Goal: Task Accomplishment & Management: Manage account settings

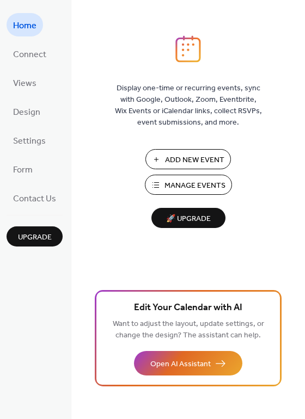
click at [201, 156] on span "Add New Event" at bounding box center [194, 160] width 59 height 11
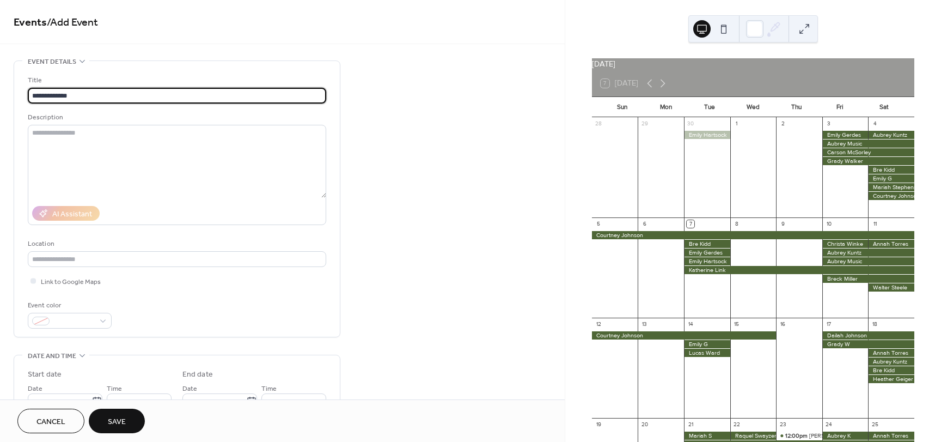
type input "**********"
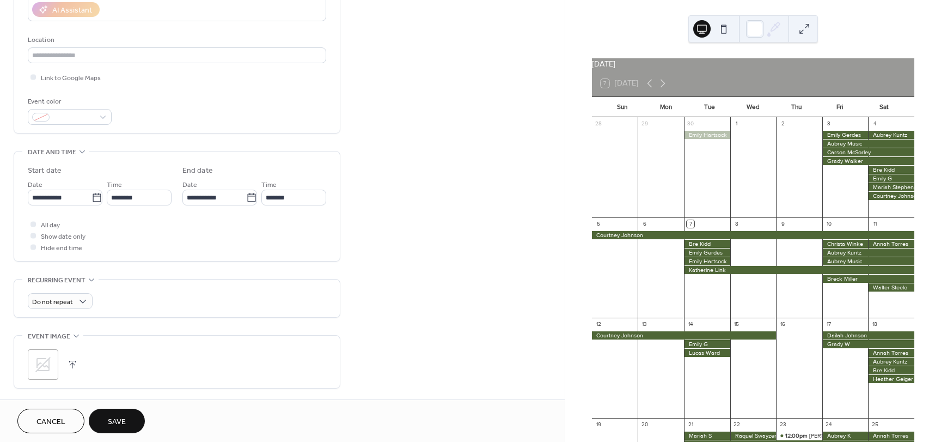
scroll to position [218, 0]
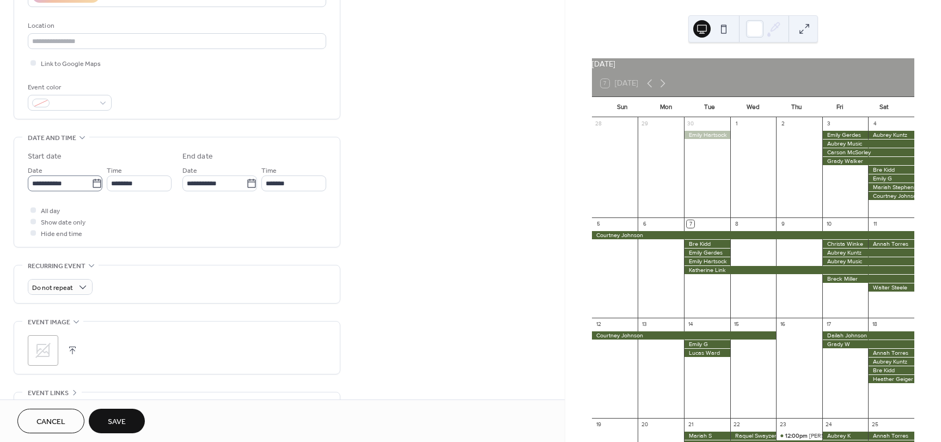
click at [92, 184] on icon at bounding box center [97, 183] width 11 height 11
click at [90, 184] on input "**********" at bounding box center [60, 183] width 64 height 16
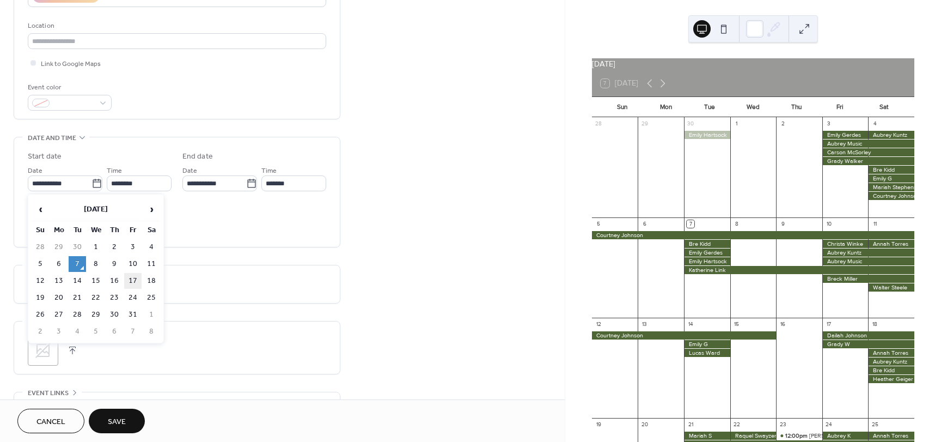
click at [135, 281] on td "17" at bounding box center [132, 281] width 17 height 16
type input "**********"
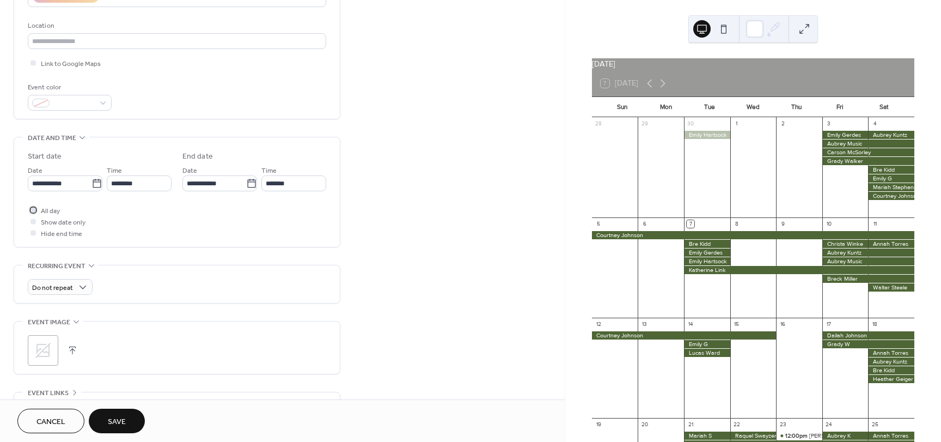
click at [37, 211] on div at bounding box center [33, 209] width 11 height 11
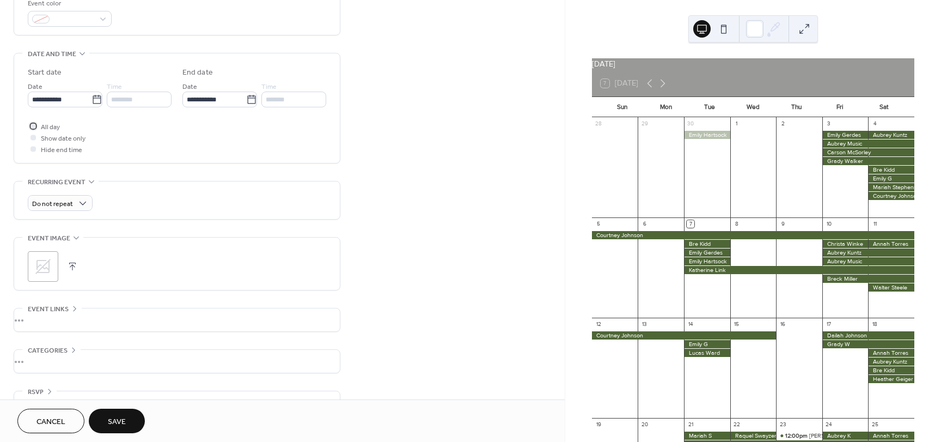
scroll to position [328, 0]
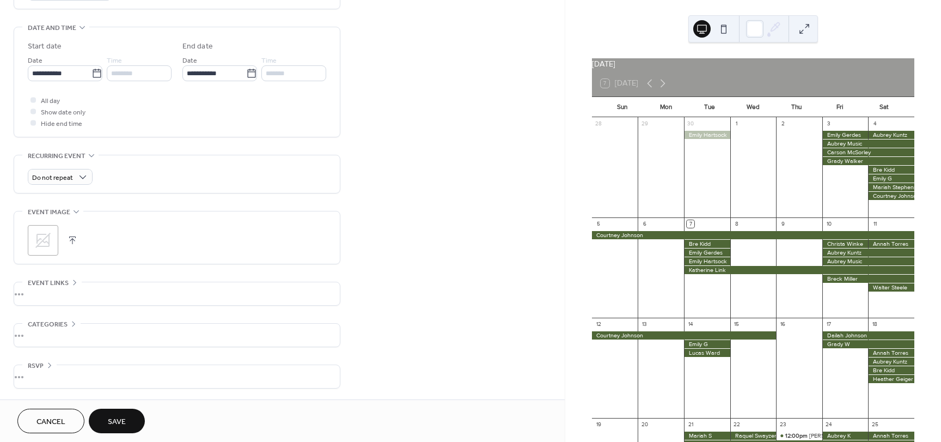
click at [113, 417] on span "Save" at bounding box center [117, 421] width 18 height 11
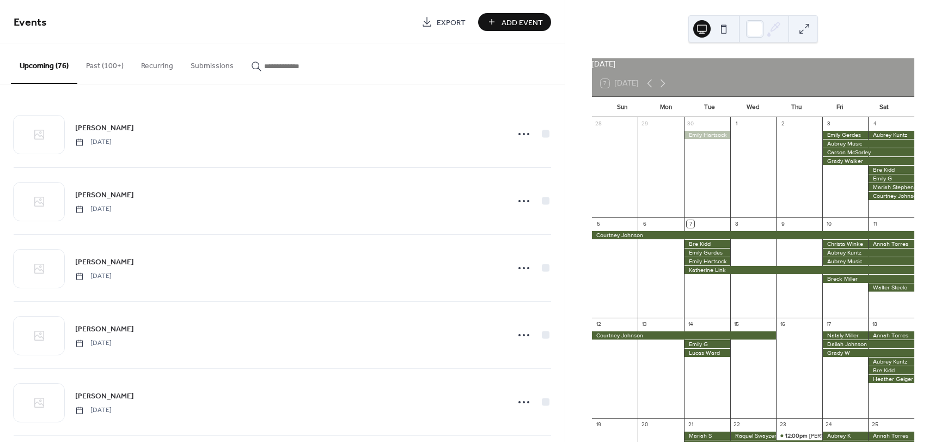
drag, startPoint x: 666, startPoint y: 88, endPoint x: 672, endPoint y: 96, distance: 10.5
click at [666, 87] on icon at bounding box center [663, 83] width 5 height 8
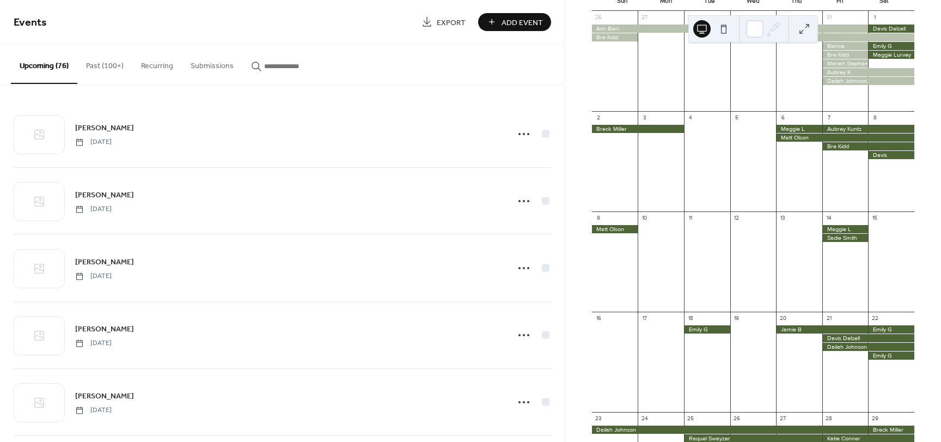
scroll to position [109, 0]
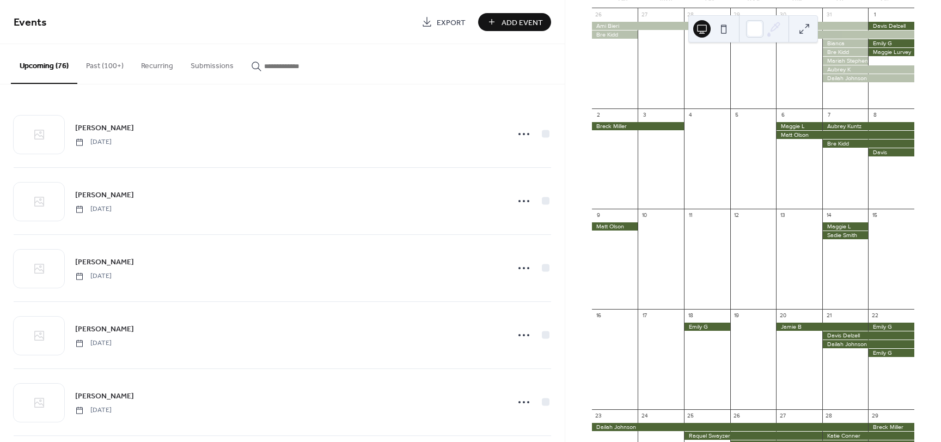
click at [878, 330] on div at bounding box center [891, 326] width 46 height 8
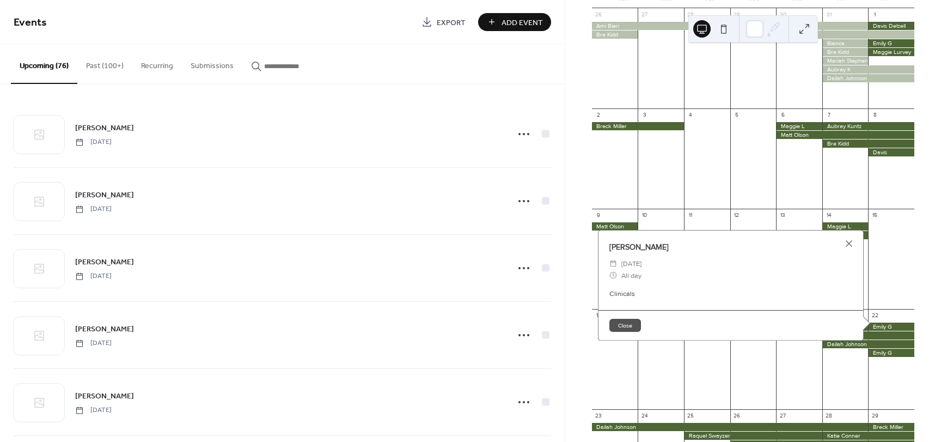
click at [874, 357] on div at bounding box center [891, 353] width 46 height 8
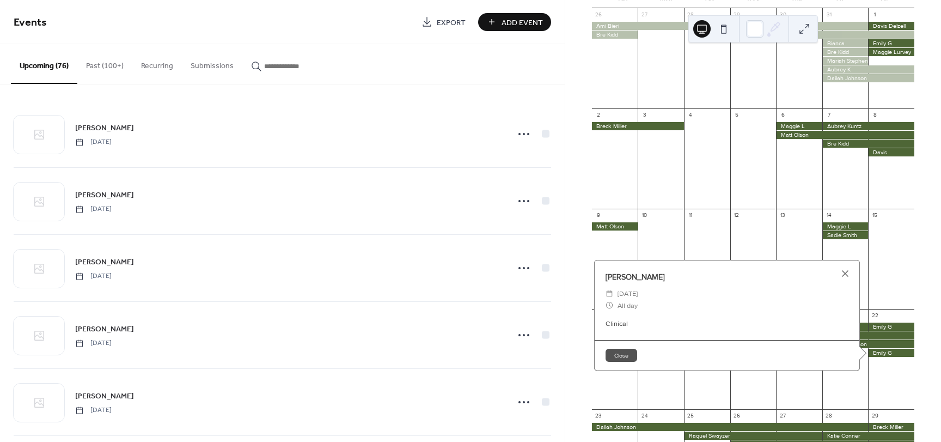
click at [874, 357] on div at bounding box center [891, 353] width 46 height 8
drag, startPoint x: 874, startPoint y: 360, endPoint x: 876, endPoint y: 367, distance: 7.3
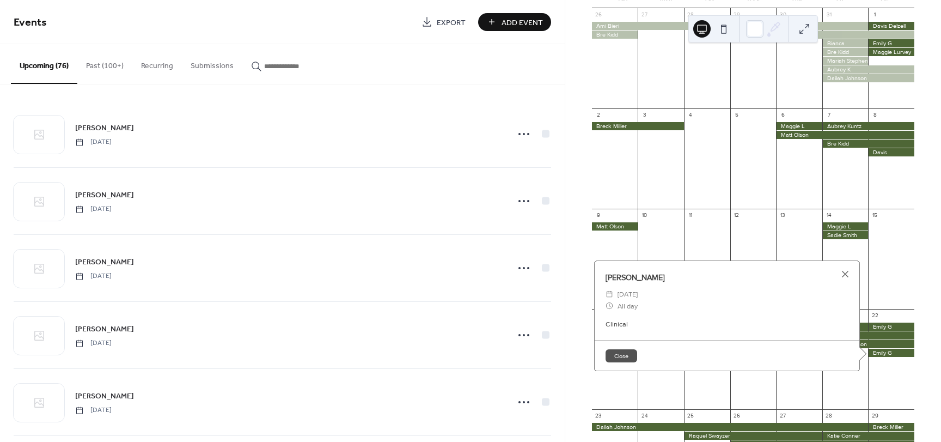
click at [876, 367] on div at bounding box center [891, 363] width 46 height 83
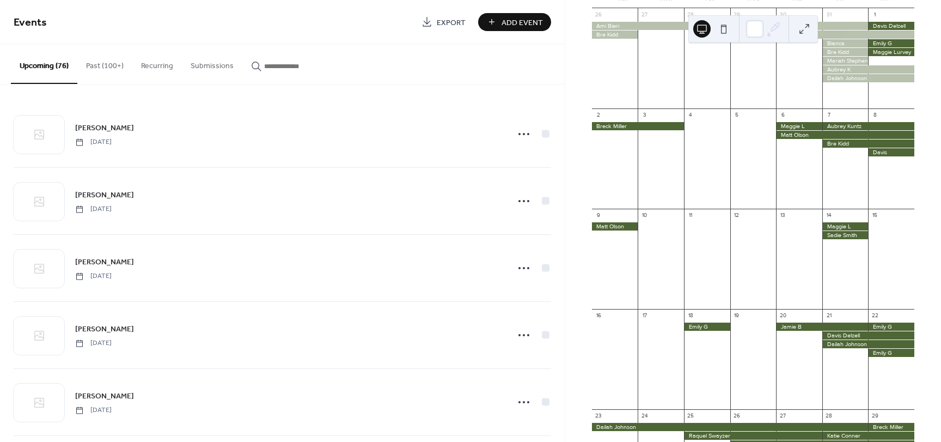
click at [502, 23] on button "Add Event" at bounding box center [514, 22] width 73 height 18
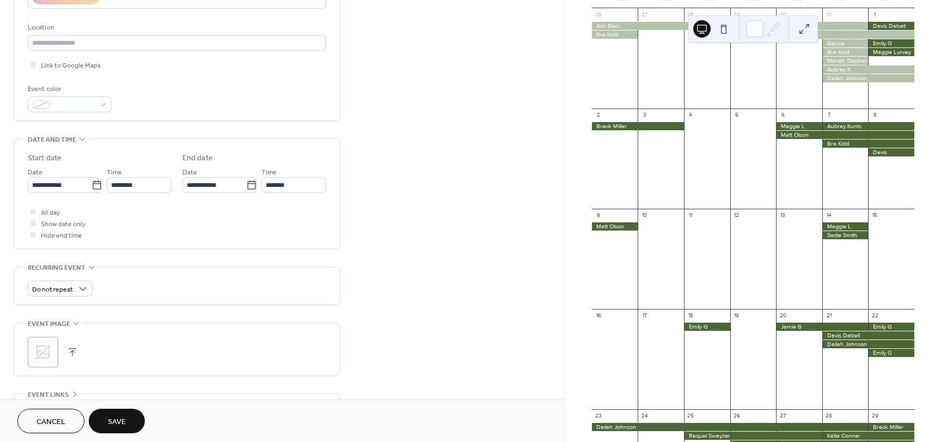
scroll to position [218, 0]
type input "**********"
click at [93, 180] on icon at bounding box center [97, 183] width 8 height 9
click at [92, 180] on input "**********" at bounding box center [60, 183] width 64 height 16
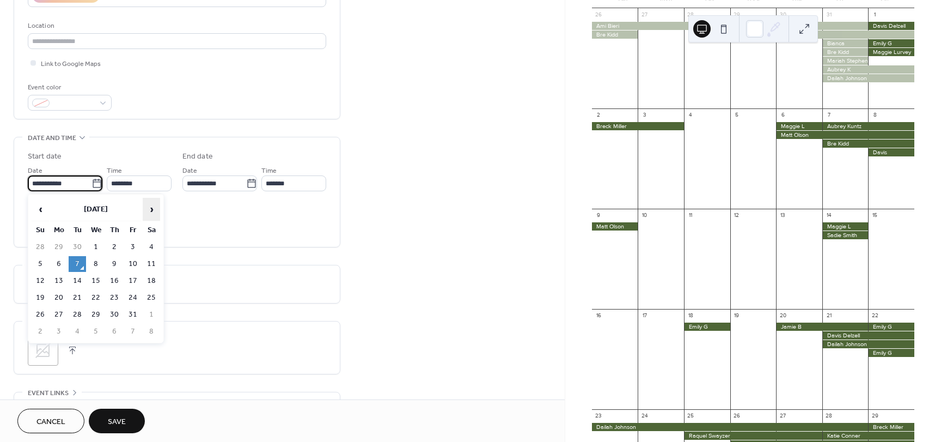
click at [150, 210] on span "›" at bounding box center [151, 209] width 16 height 22
click at [148, 296] on td "22" at bounding box center [151, 298] width 17 height 16
type input "**********"
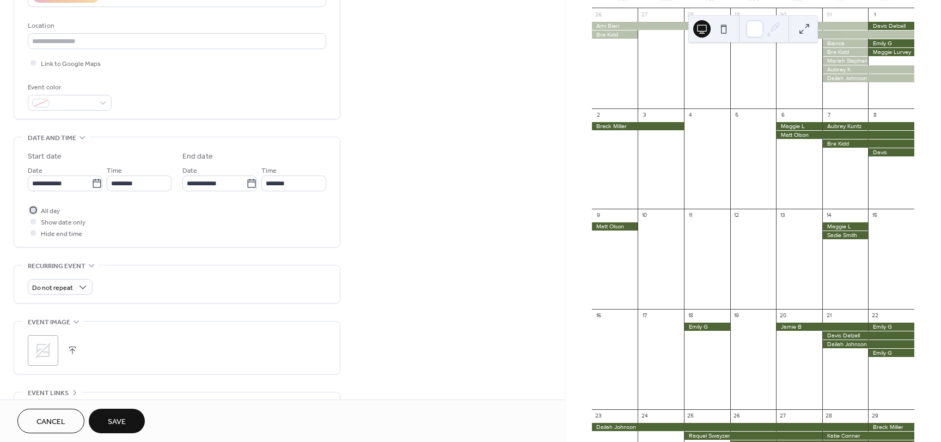
click at [32, 208] on div at bounding box center [33, 209] width 5 height 5
click at [126, 421] on button "Save" at bounding box center [117, 421] width 56 height 25
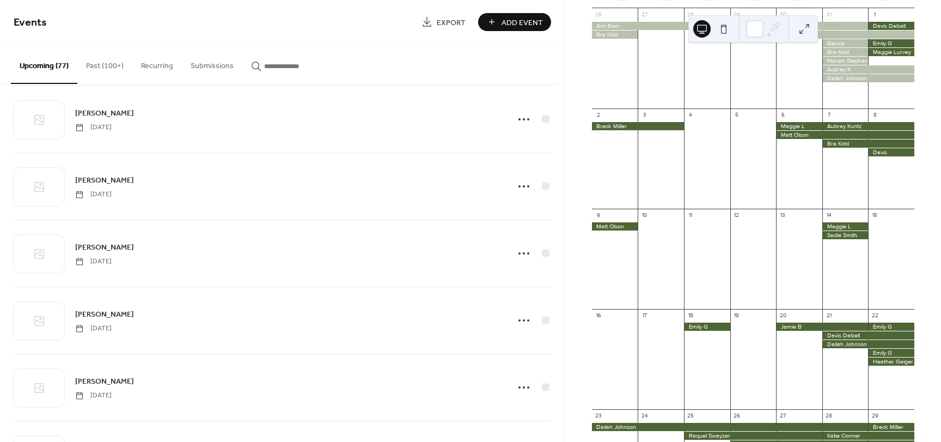
scroll to position [3406, 0]
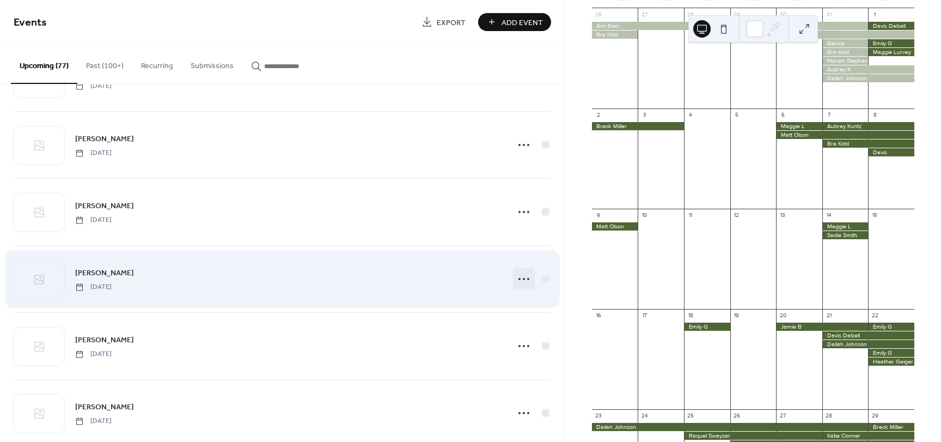
click at [523, 280] on icon at bounding box center [523, 278] width 17 height 17
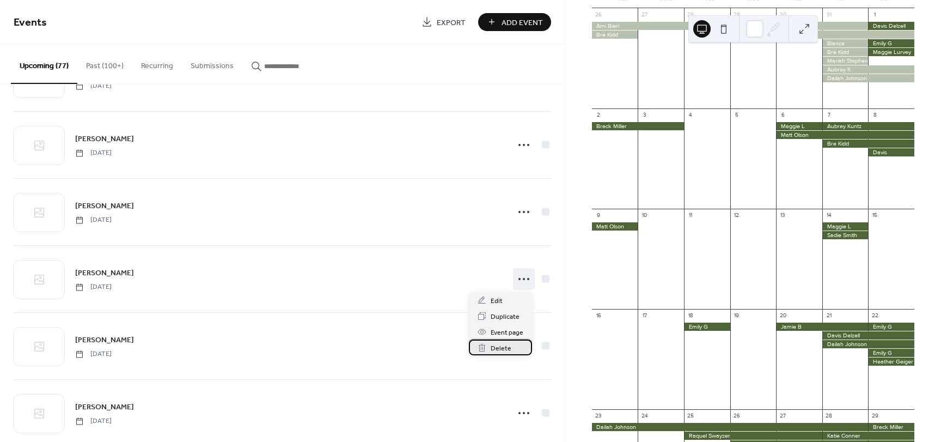
click at [516, 349] on div "Delete" at bounding box center [500, 347] width 63 height 16
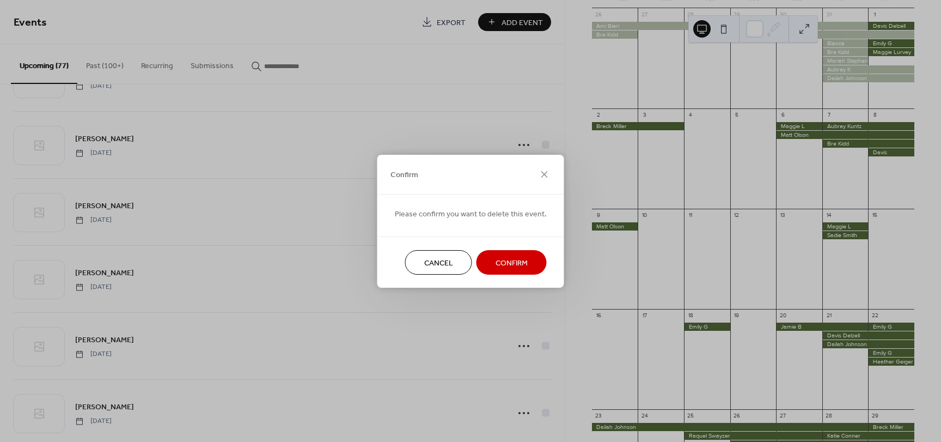
click at [505, 263] on span "Confirm" at bounding box center [512, 262] width 32 height 11
